Goal: Task Accomplishment & Management: Use online tool/utility

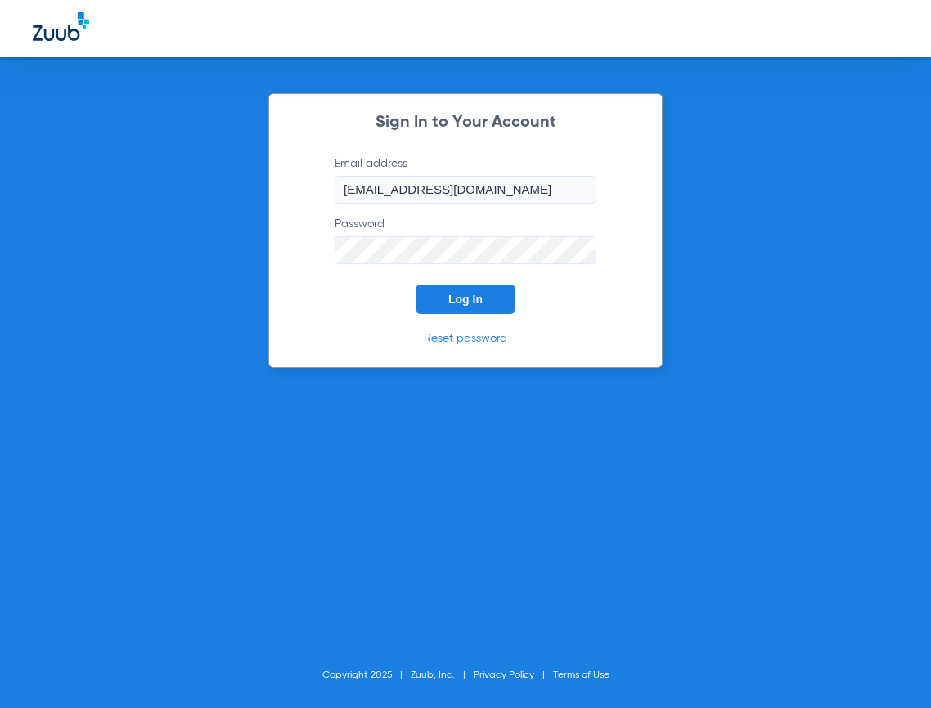
click at [501, 302] on button "Log In" at bounding box center [466, 299] width 100 height 29
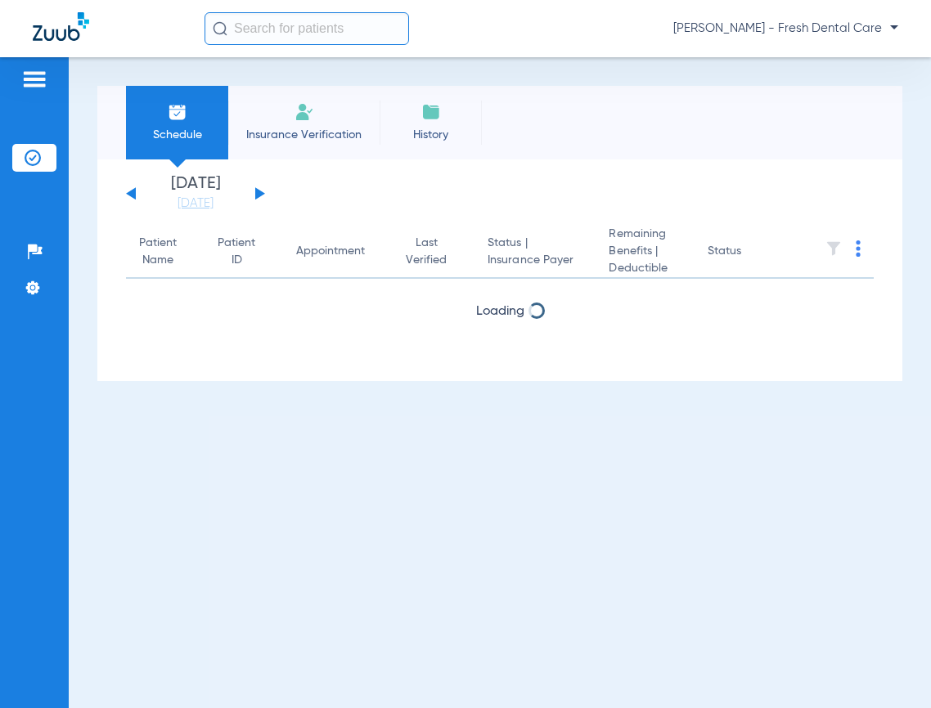
click at [299, 25] on input "text" at bounding box center [307, 28] width 205 height 33
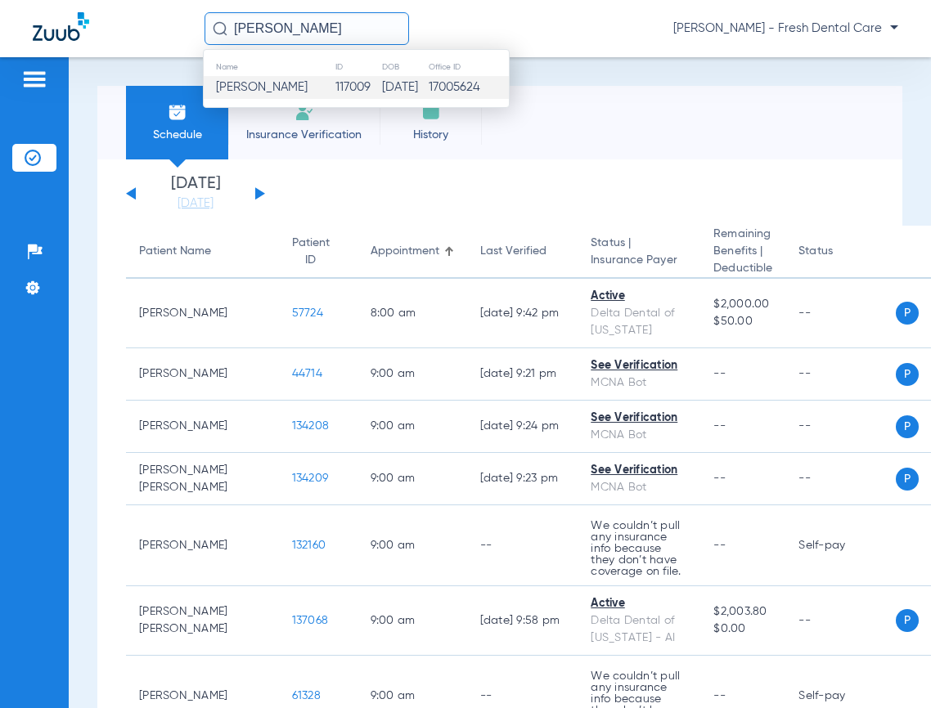
type input "[PERSON_NAME]"
click at [317, 94] on td "[PERSON_NAME]" at bounding box center [269, 87] width 131 height 23
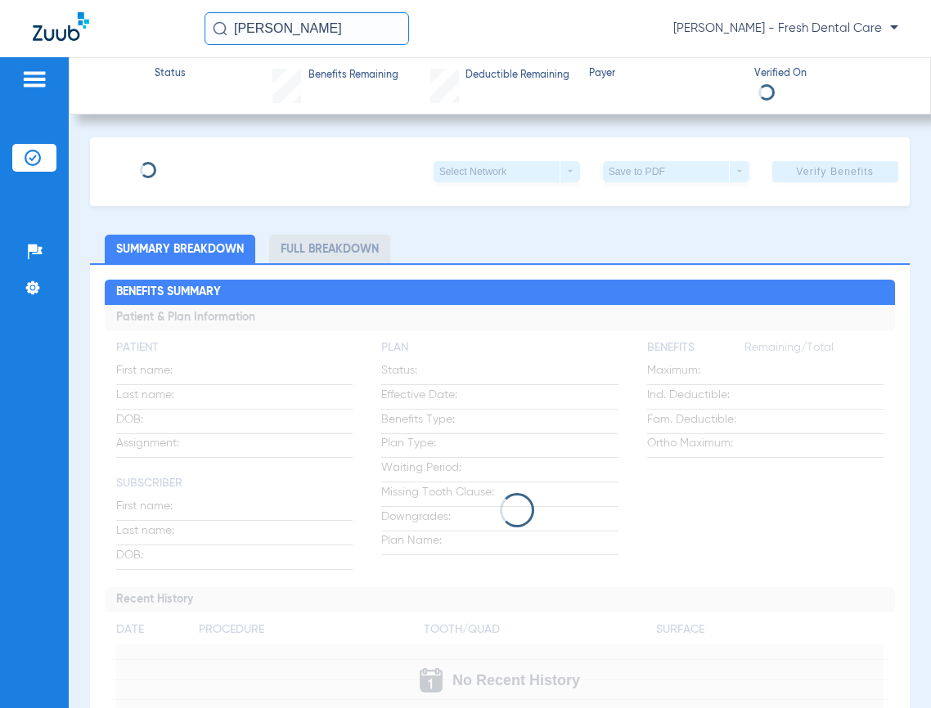
type input "[PERSON_NAME]"
type input "[DATE]"
type input "916094697"
type input "1143524"
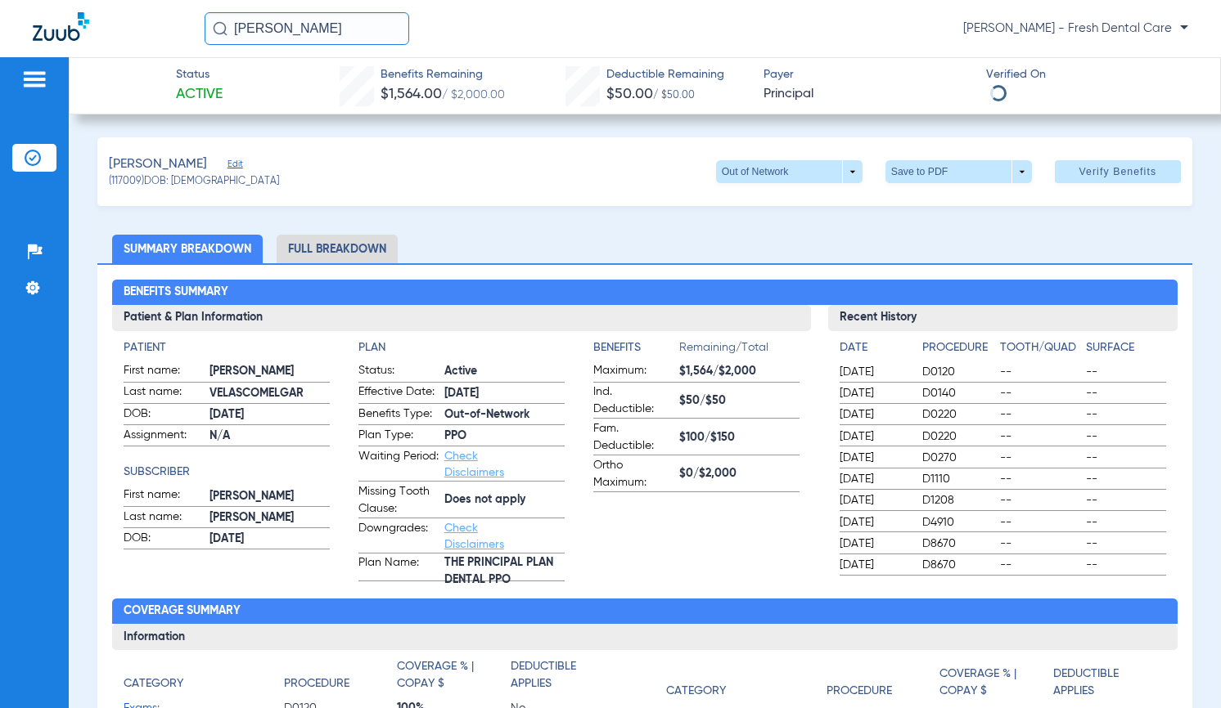
click at [227, 161] on span "Edit" at bounding box center [234, 167] width 15 height 16
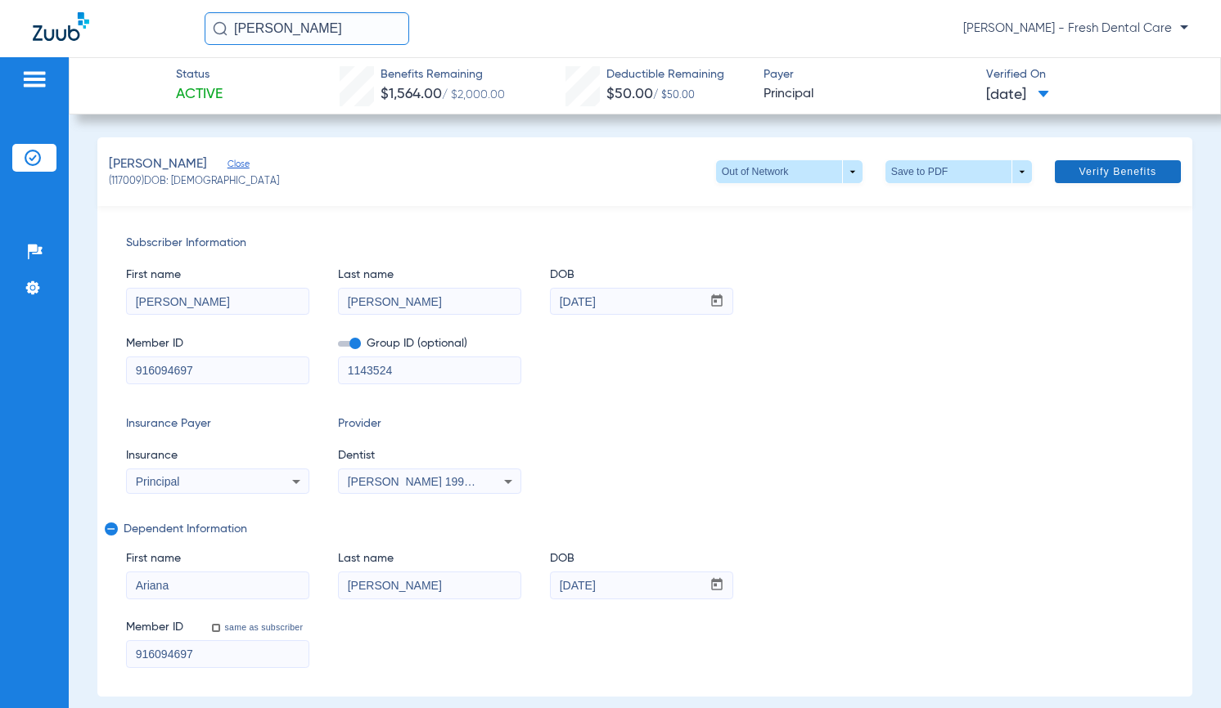
click at [930, 172] on span "Verify Benefits" at bounding box center [1117, 171] width 78 height 13
